Goal: Task Accomplishment & Management: Manage account settings

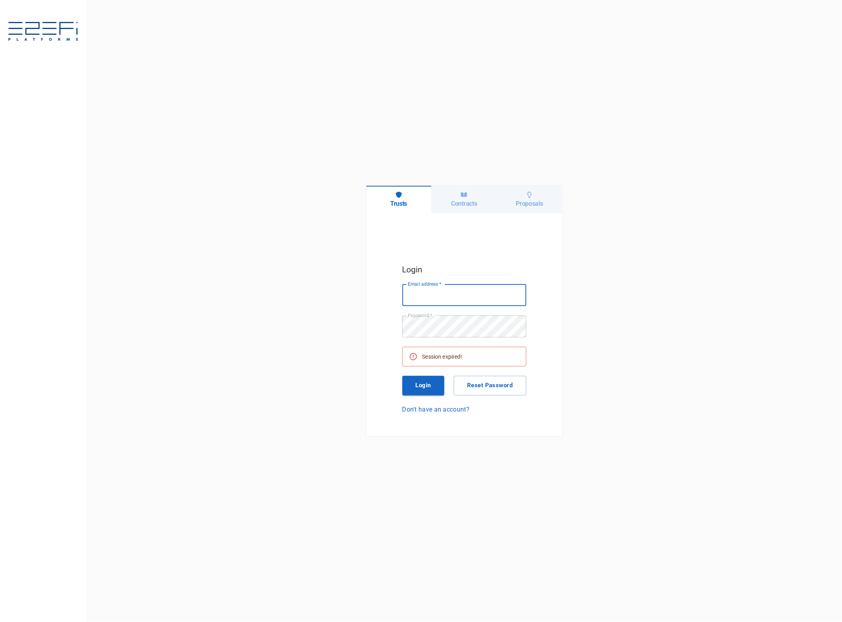
type input "[EMAIL_ADDRESS][DOMAIN_NAME]"
click at [424, 385] on button "Login" at bounding box center [423, 386] width 42 height 20
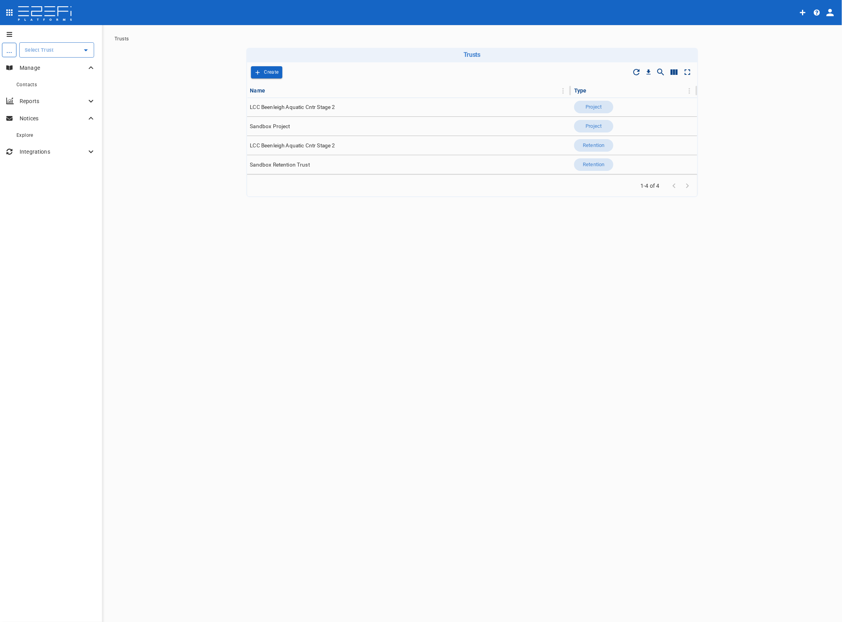
click at [40, 51] on input "text" at bounding box center [51, 50] width 56 height 8
click at [41, 85] on p "LCC Beenleigh A..." at bounding box center [39, 89] width 52 height 9
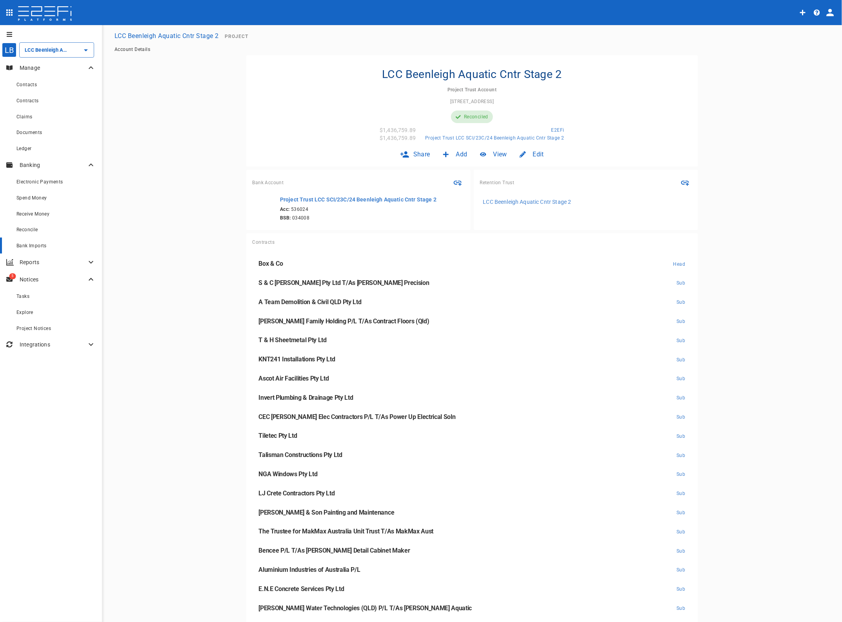
click at [40, 248] on span "Bank Imports" at bounding box center [31, 245] width 30 height 5
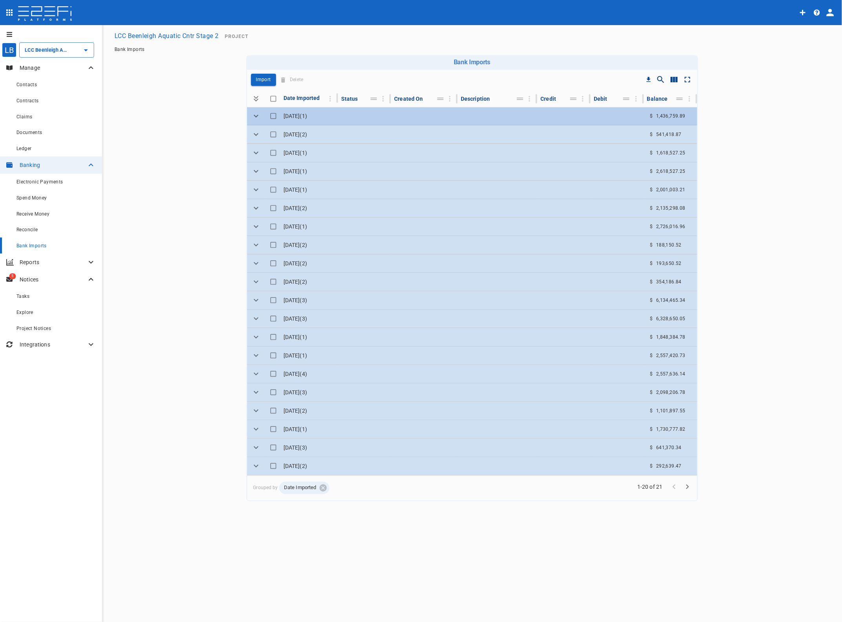
click at [251, 117] on icon "Expand" at bounding box center [255, 115] width 9 height 9
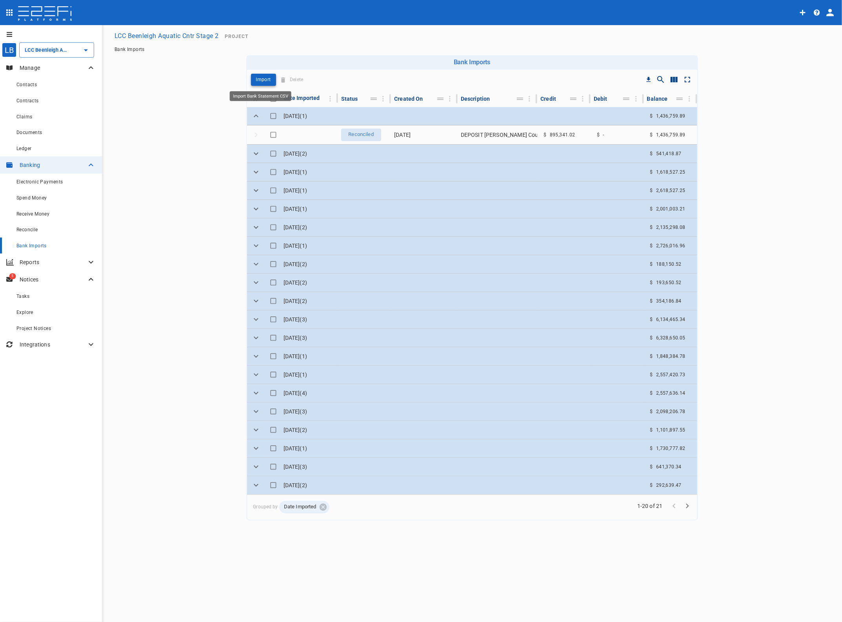
click at [260, 78] on p "Import" at bounding box center [263, 79] width 15 height 9
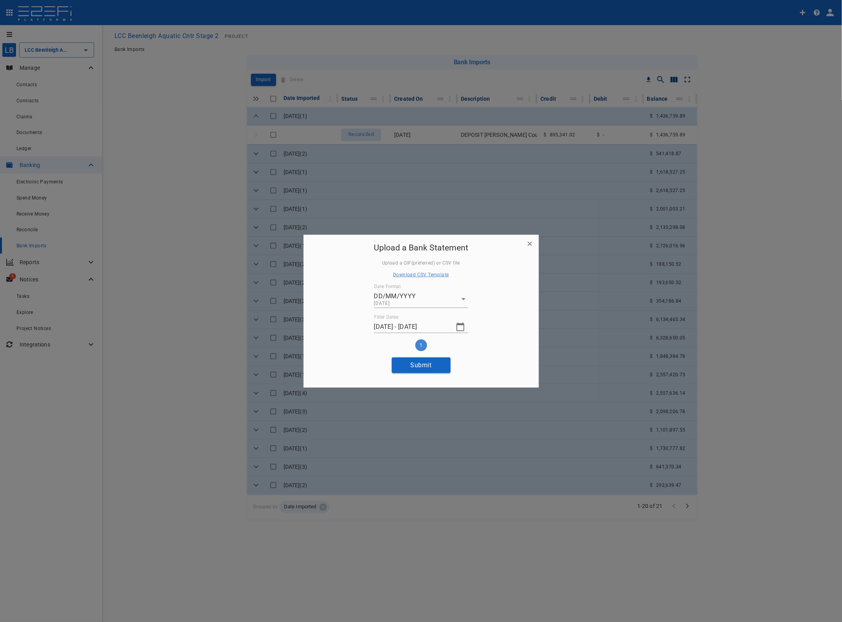
click at [461, 327] on icon "button" at bounding box center [460, 326] width 9 height 9
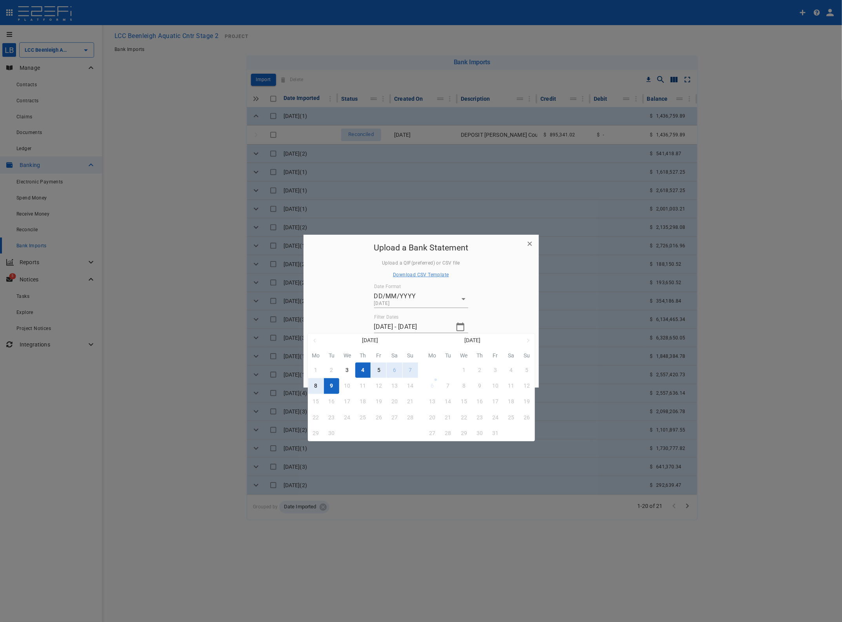
click at [362, 368] on div "4" at bounding box center [362, 370] width 3 height 9
click at [315, 386] on div "8" at bounding box center [315, 386] width 3 height 9
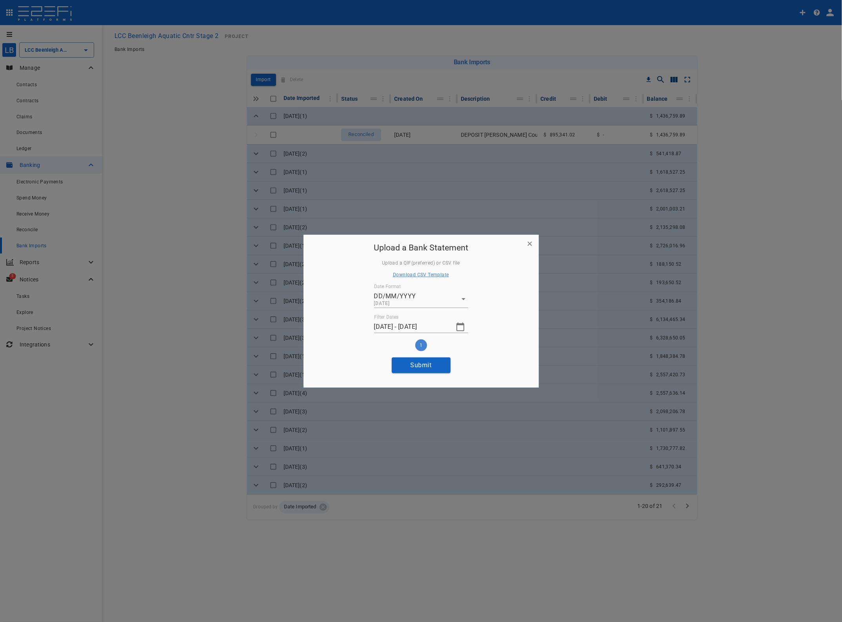
click at [461, 327] on icon "button" at bounding box center [460, 326] width 9 height 9
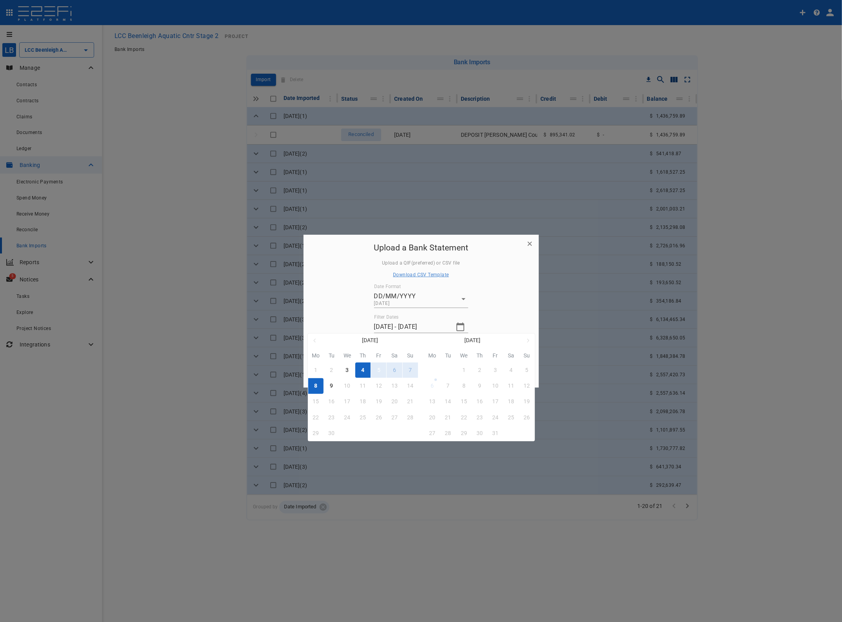
click at [380, 369] on button "5" at bounding box center [378, 370] width 15 height 15
click at [314, 387] on div "8" at bounding box center [315, 386] width 3 height 9
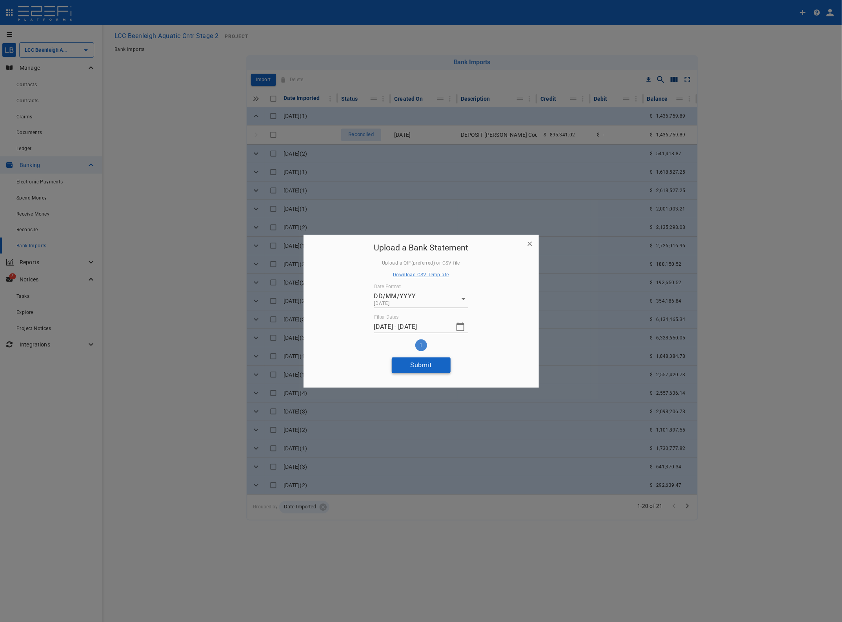
click at [425, 365] on button "Submit" at bounding box center [421, 365] width 59 height 15
type input "09/09/2025 - 09/09/2025"
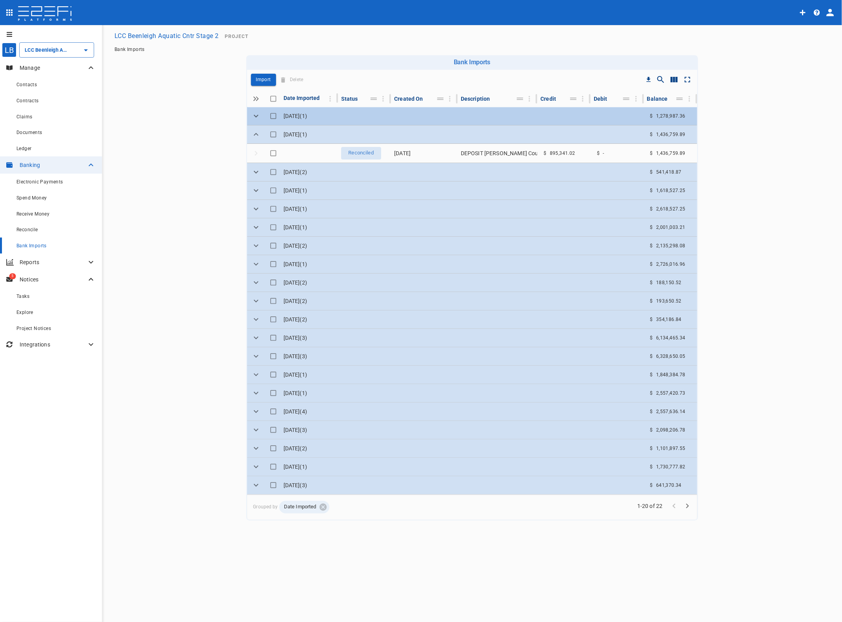
click at [251, 114] on icon "Expand" at bounding box center [255, 115] width 9 height 9
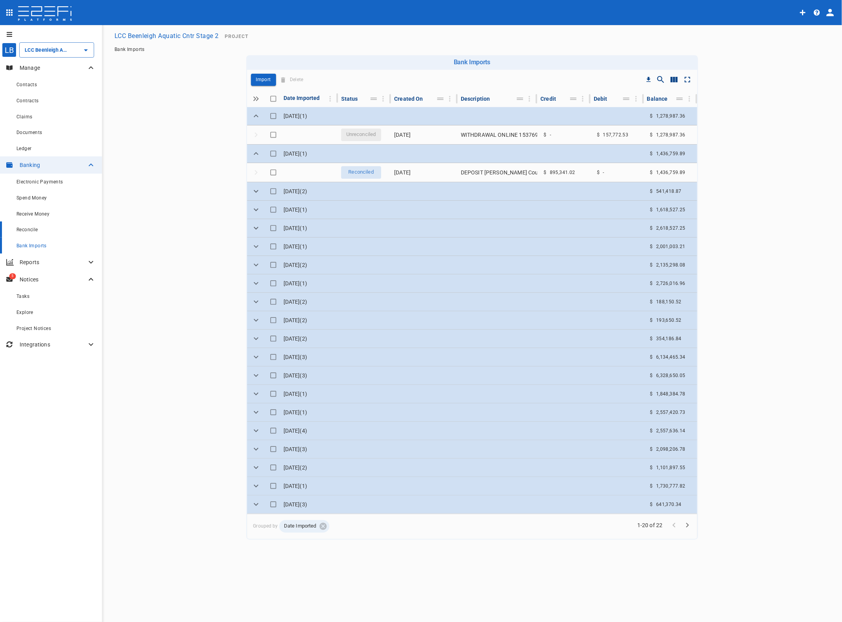
click at [30, 232] on span "Reconcile" at bounding box center [27, 229] width 22 height 5
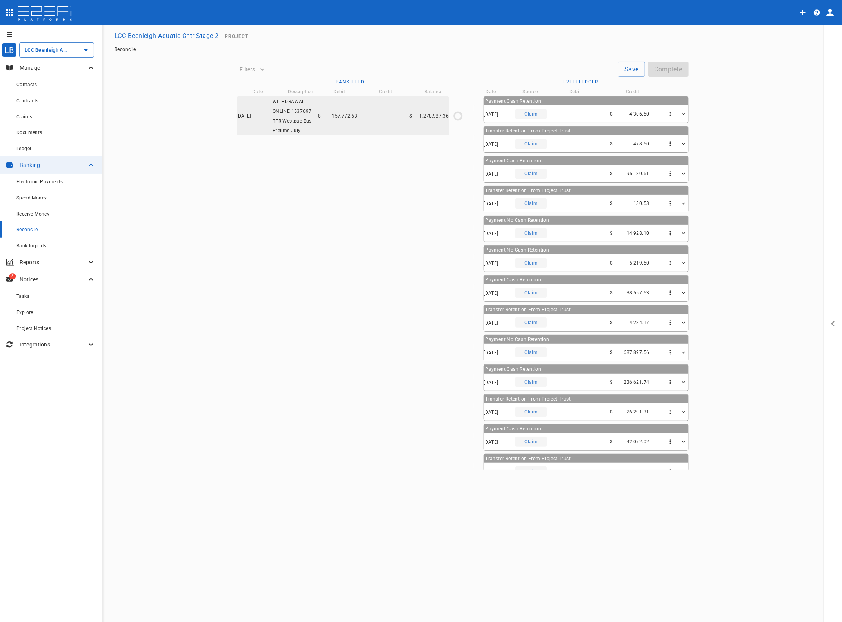
type input "04/09/2025"
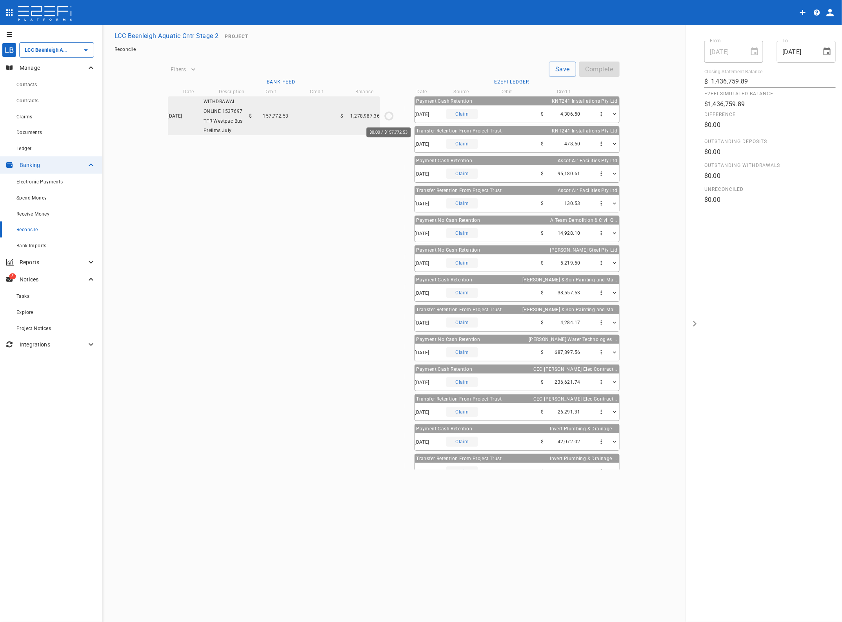
click at [387, 116] on icon "$0.00 / $157,772.53" at bounding box center [389, 116] width 12 height 12
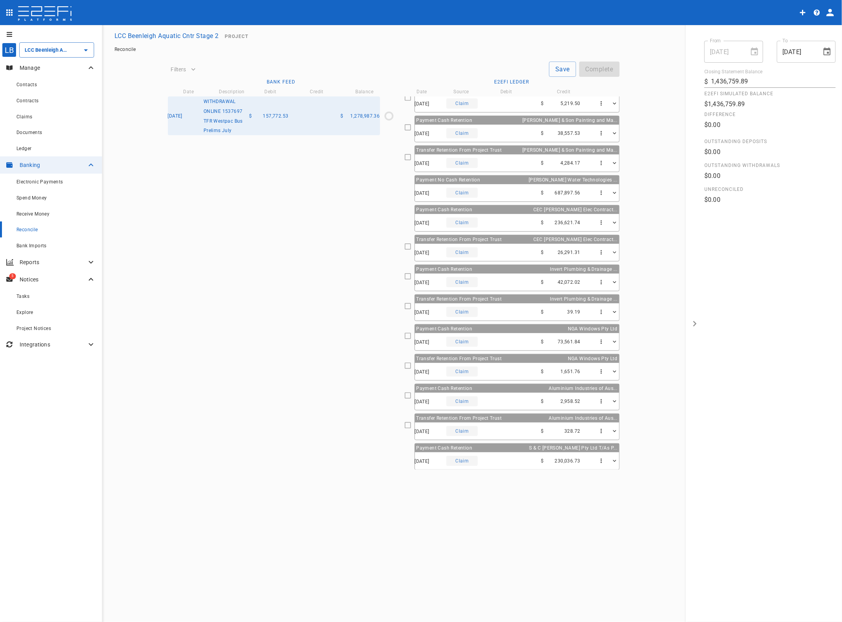
scroll to position [223, 0]
click at [408, 456] on icon at bounding box center [407, 454] width 7 height 7
type input "08/09/2025"
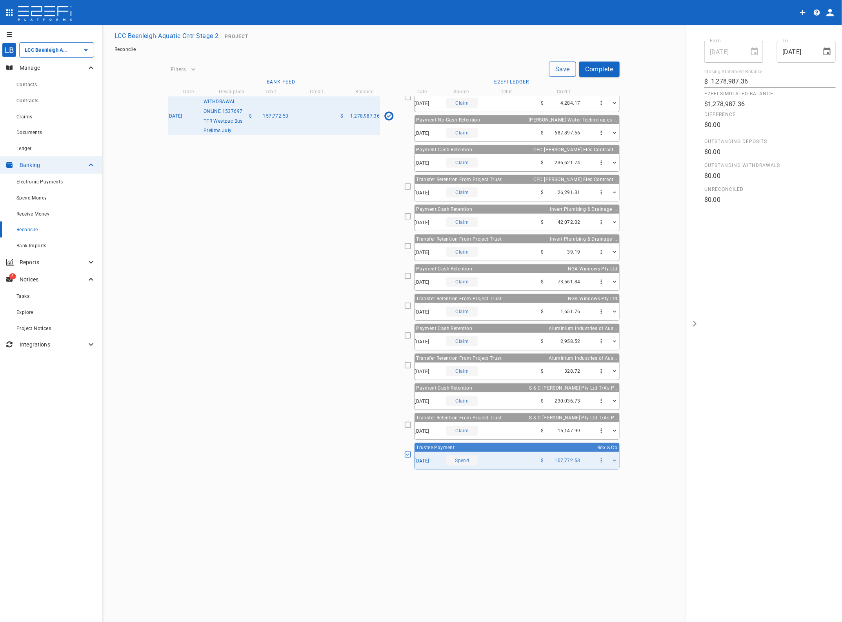
click at [563, 72] on button "Save" at bounding box center [562, 69] width 27 height 15
click at [598, 69] on button "Complete" at bounding box center [599, 69] width 40 height 15
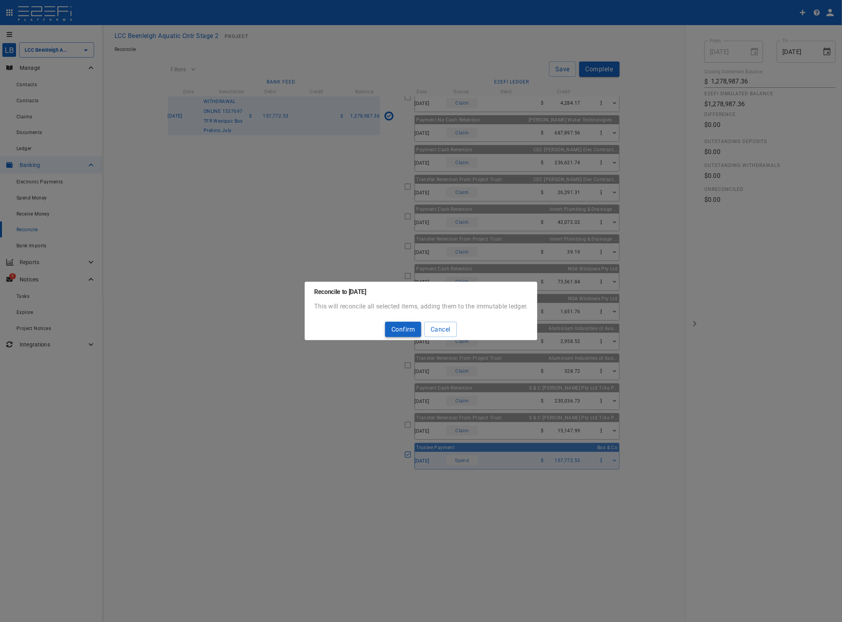
click at [410, 327] on button "Confirm" at bounding box center [403, 329] width 36 height 15
type input "1,436,759.89"
type input "[DATE]"
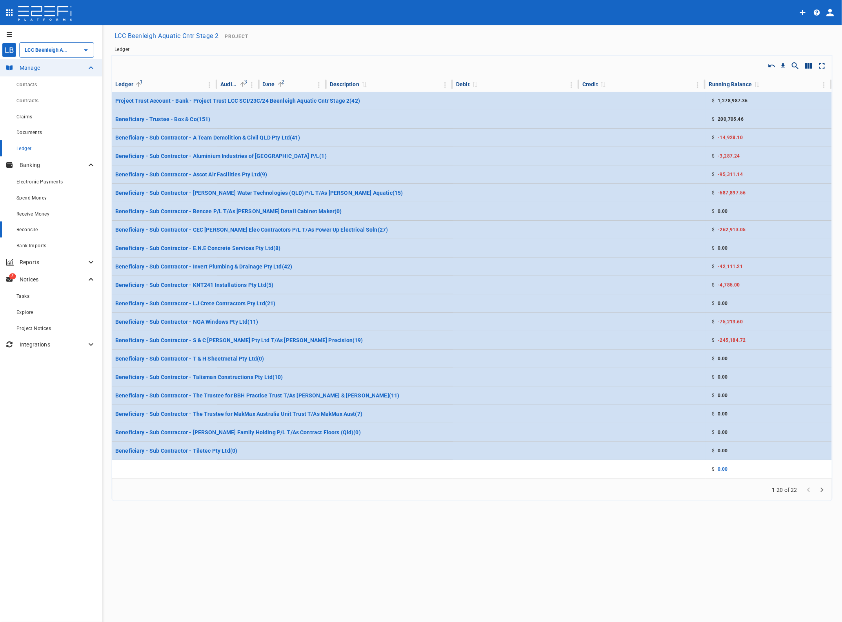
click at [28, 229] on span "Reconcile" at bounding box center [27, 229] width 22 height 5
